Goal: Information Seeking & Learning: Find specific fact

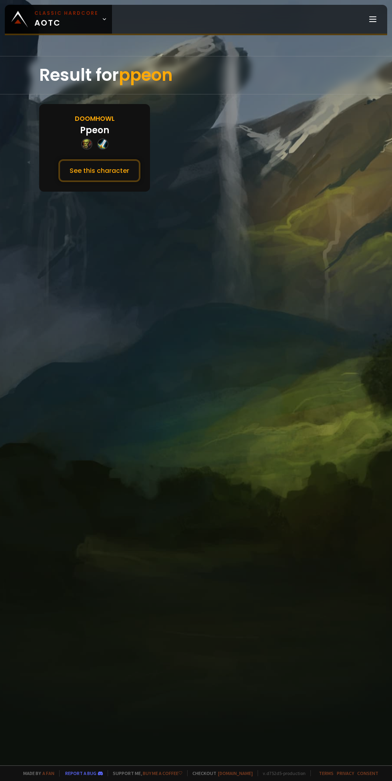
click at [118, 172] on button "See this character" at bounding box center [99, 170] width 82 height 23
click at [112, 168] on button "See this character" at bounding box center [99, 170] width 82 height 23
